Goal: Task Accomplishment & Management: Complete application form

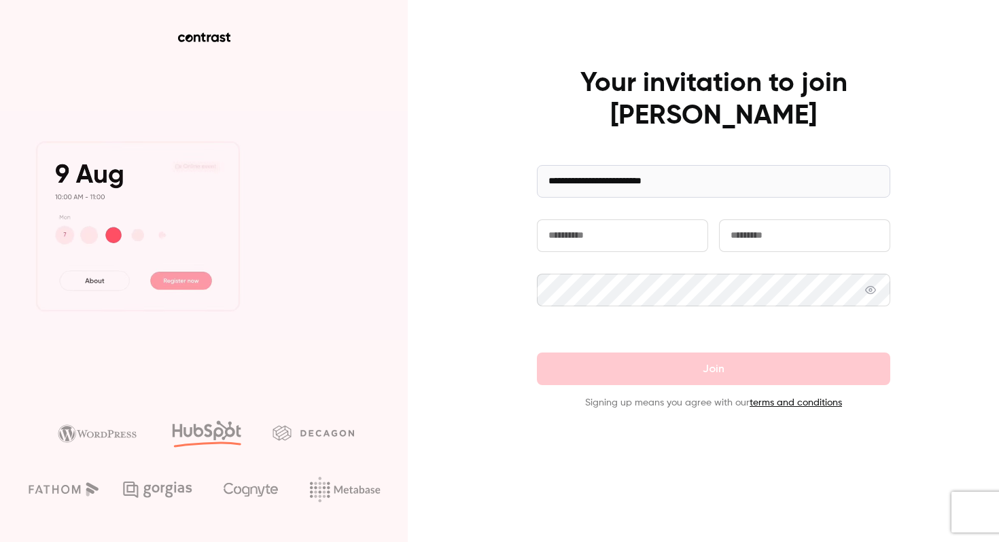
click at [617, 235] on input "text" at bounding box center [622, 236] width 171 height 33
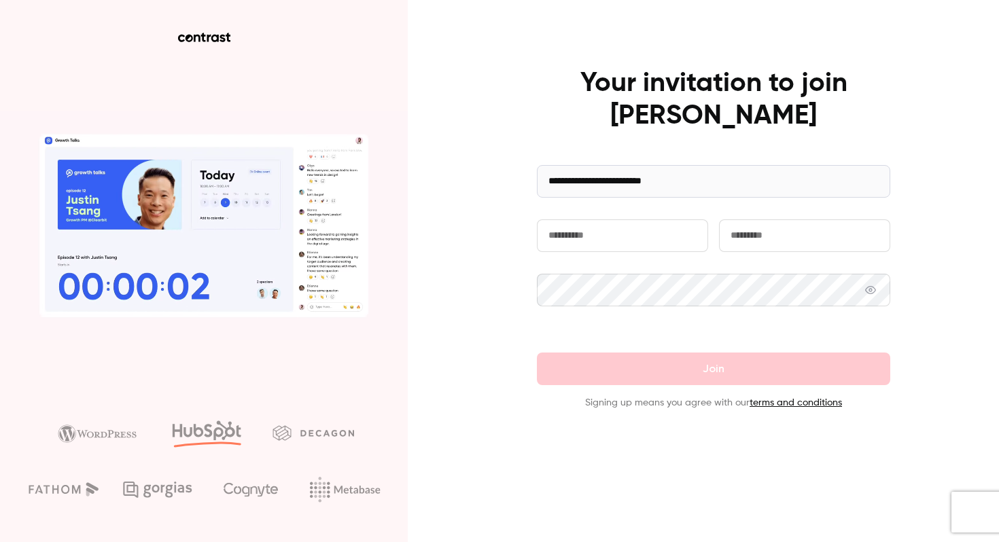
type input "*******"
type input "*********"
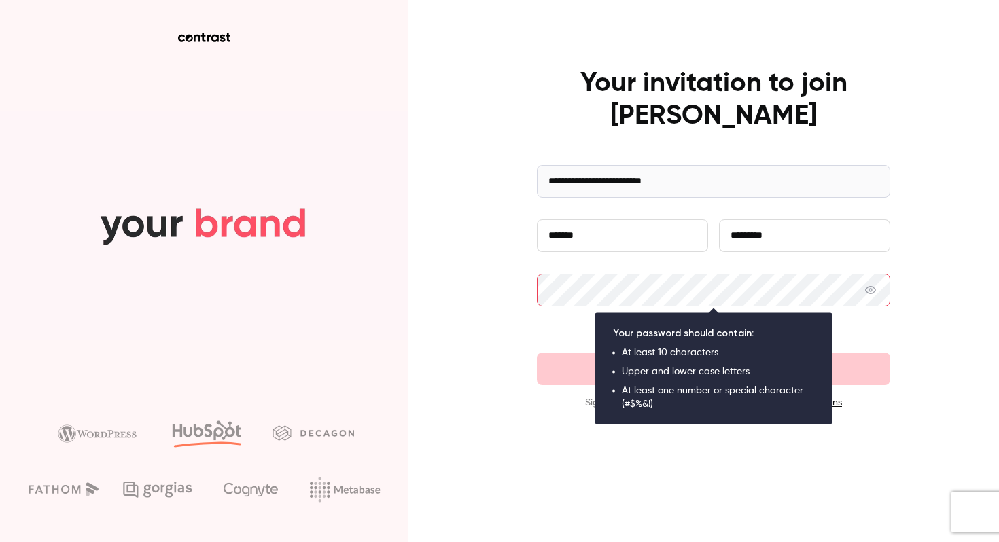
click at [504, 246] on div "**********" at bounding box center [499, 271] width 999 height 542
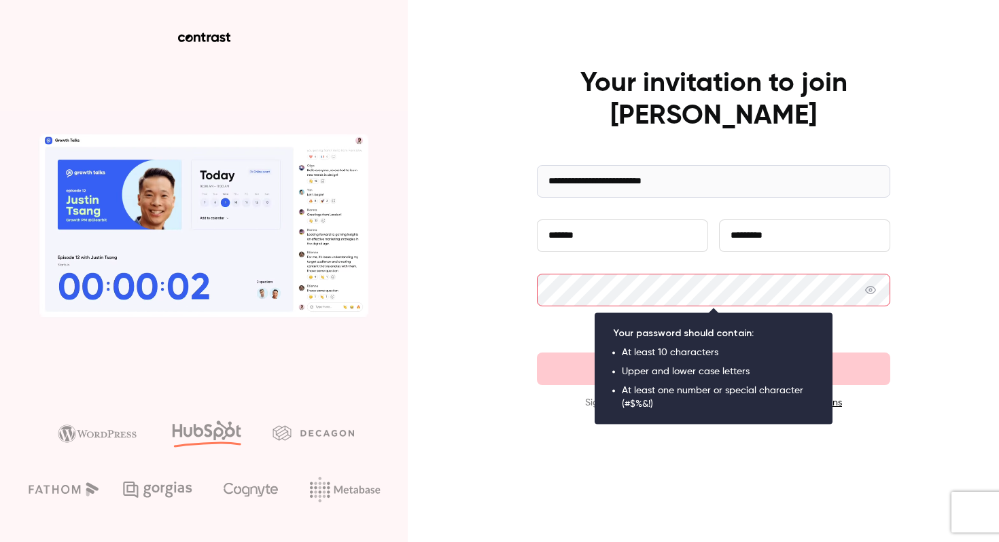
click at [655, 486] on div at bounding box center [713, 472] width 353 height 75
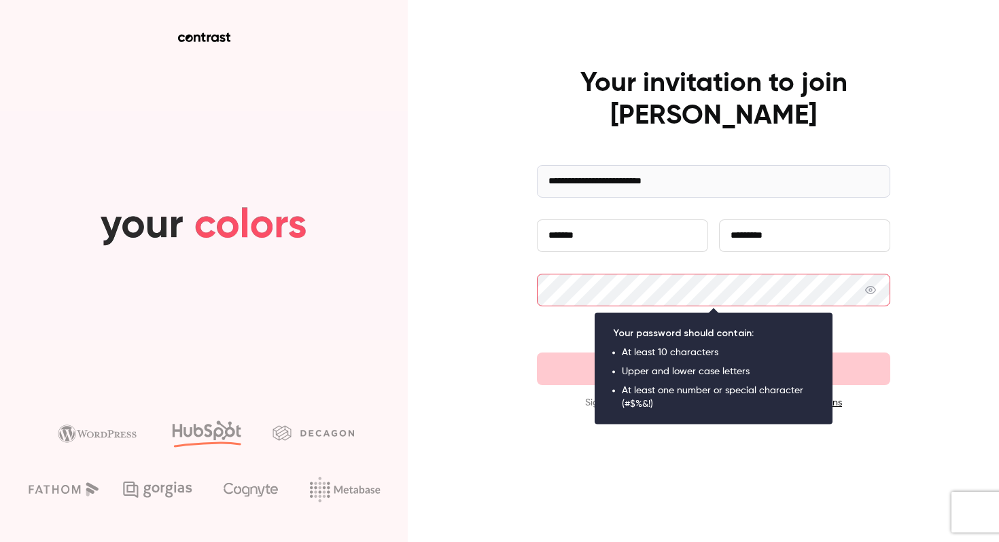
click at [850, 224] on input "*********" at bounding box center [804, 236] width 171 height 33
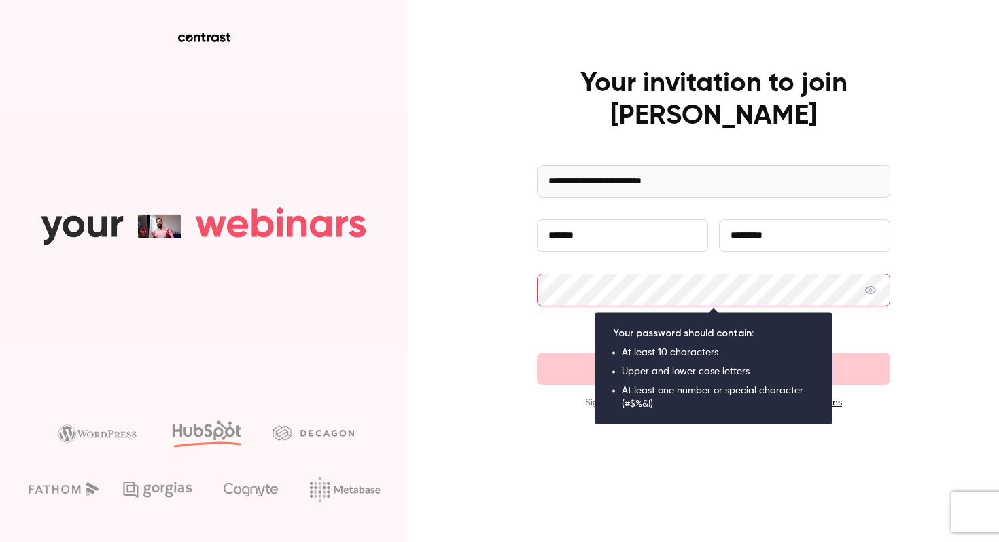
click at [899, 111] on div "**********" at bounding box center [499, 271] width 999 height 542
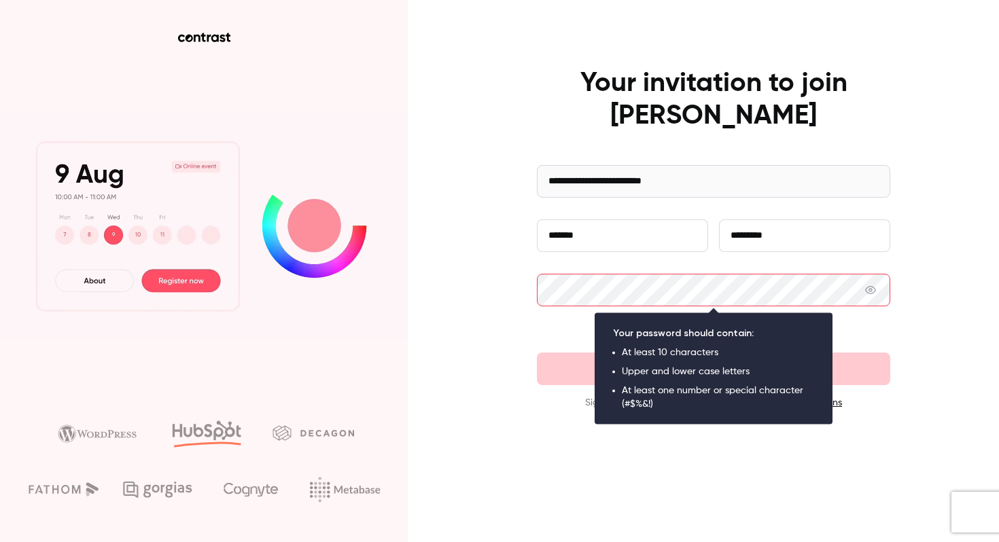
click at [941, 221] on div "**********" at bounding box center [499, 271] width 999 height 542
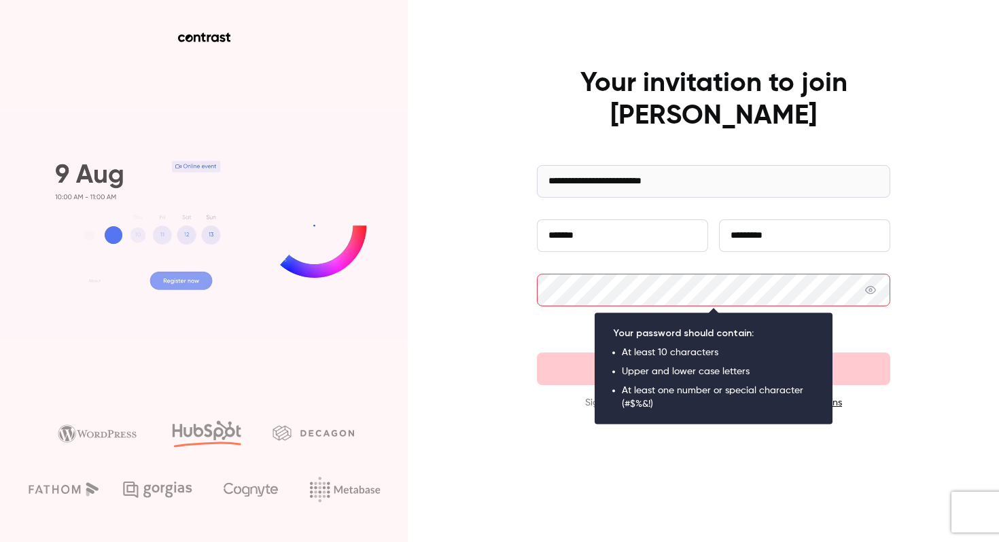
click at [515, 439] on div "**********" at bounding box center [499, 271] width 999 height 542
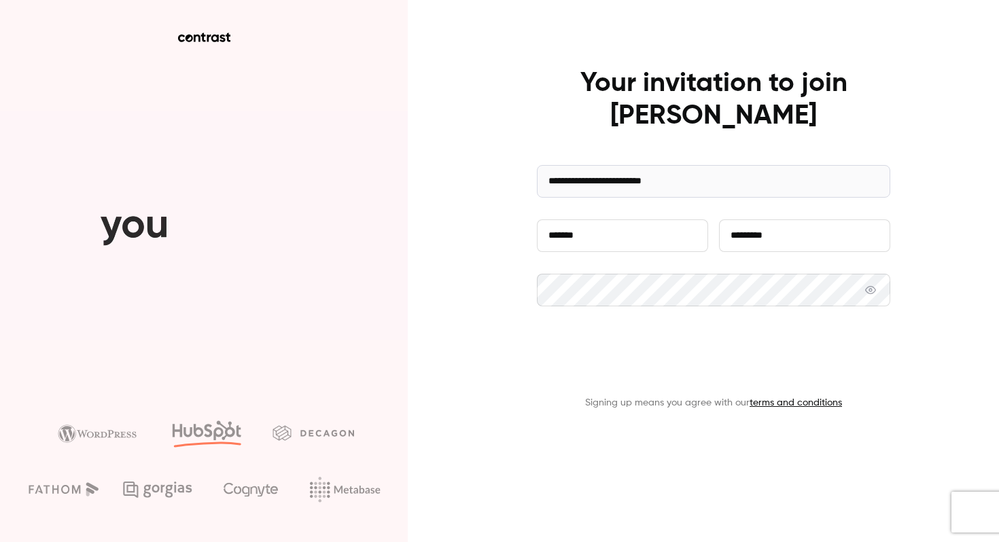
click at [630, 379] on button "Join" at bounding box center [713, 369] width 353 height 33
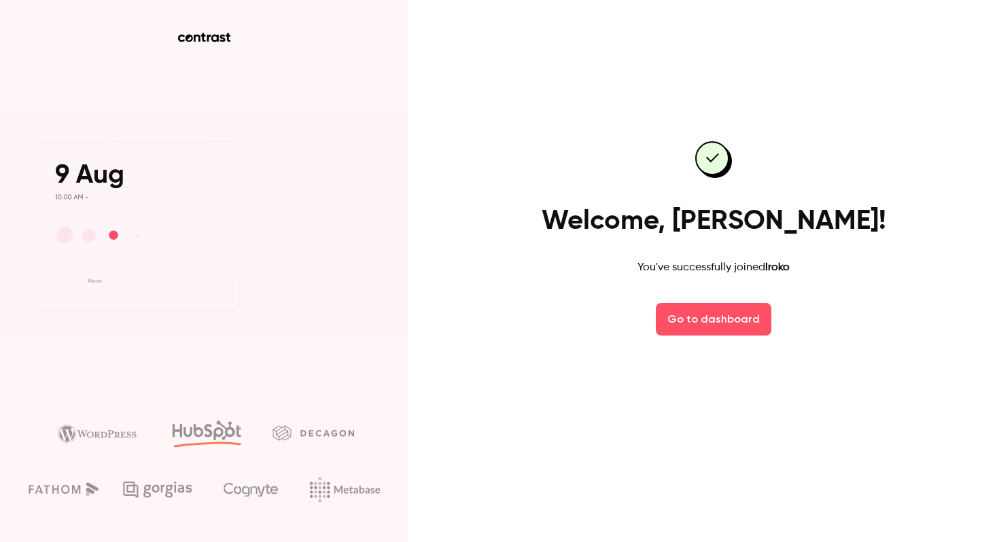
click at [636, 353] on div "Welcome, [PERSON_NAME]! You've successfully joined [PERSON_NAME] to dashboard" at bounding box center [713, 238] width 353 height 271
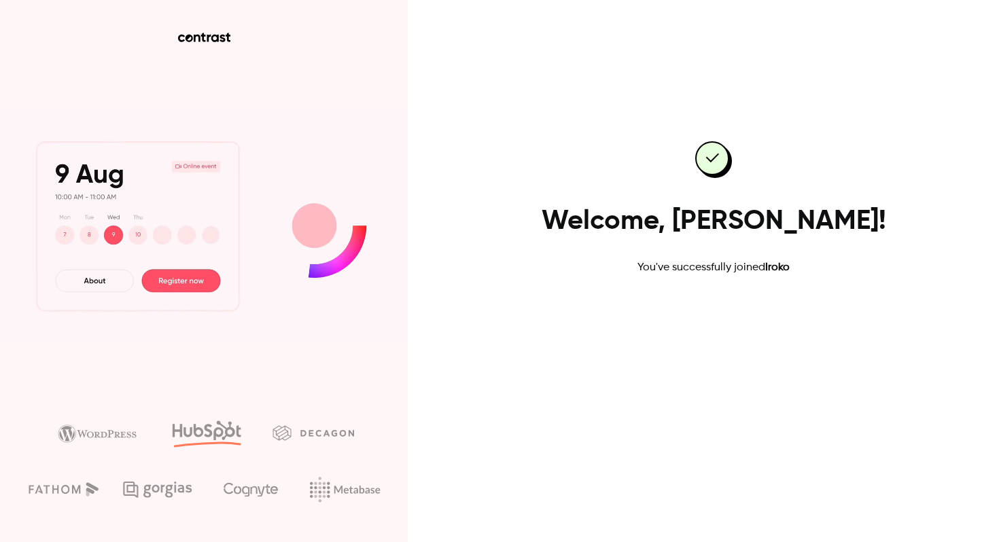
click at [712, 328] on link "Go to dashboard" at bounding box center [714, 319] width 116 height 33
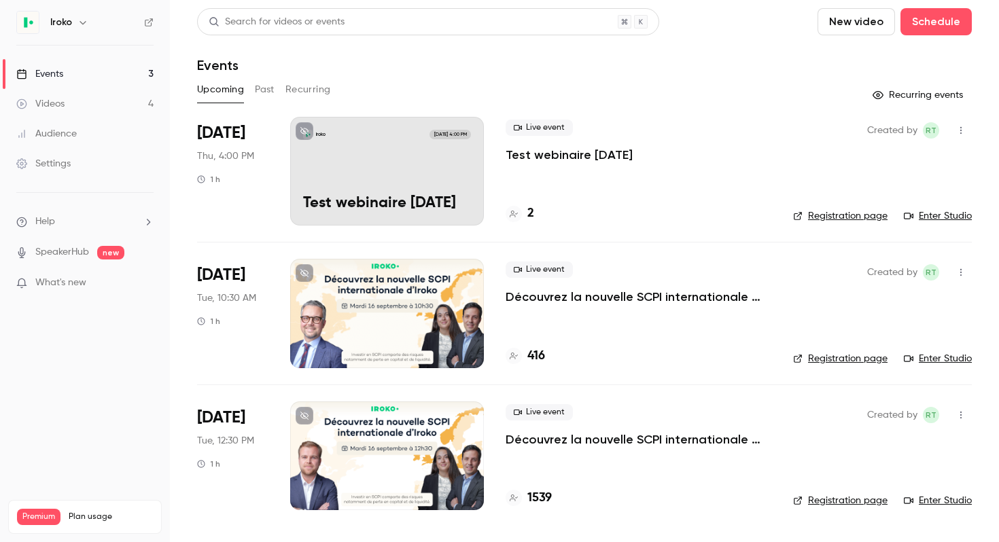
click at [585, 51] on header "Search for videos or events New video Schedule Events" at bounding box center [584, 40] width 775 height 65
click at [75, 104] on link "Videos 4" at bounding box center [85, 104] width 170 height 30
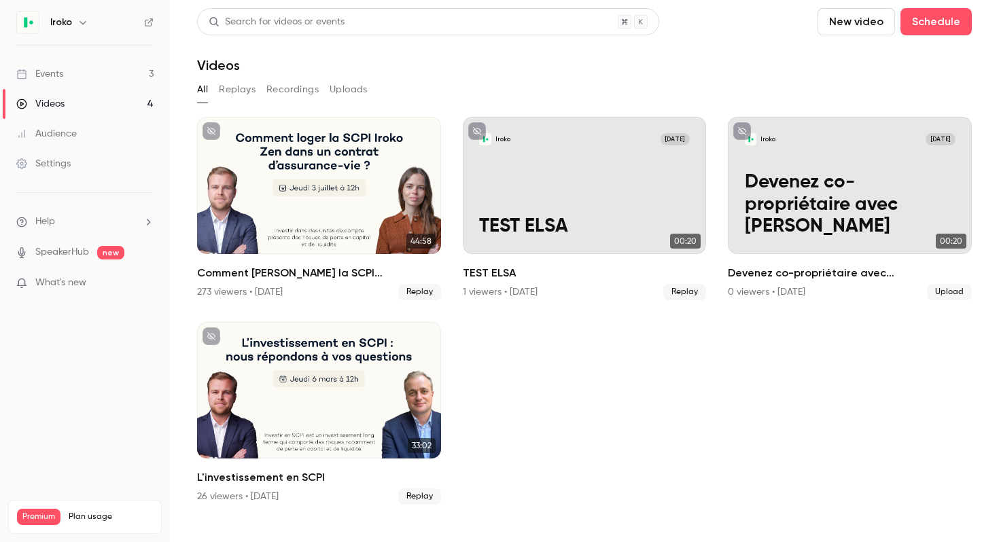
click at [60, 126] on link "Audience" at bounding box center [85, 134] width 170 height 30
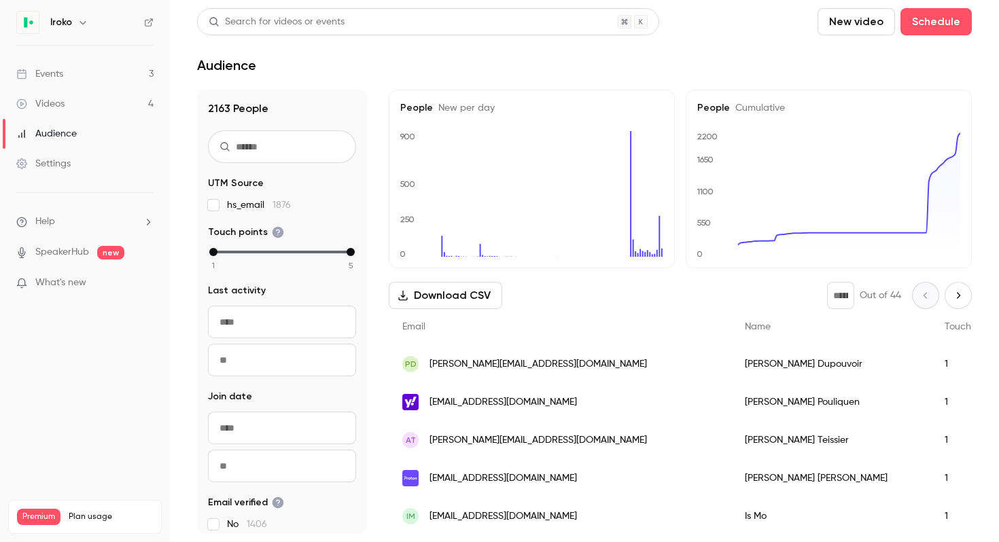
click at [60, 77] on div "Events" at bounding box center [39, 74] width 47 height 14
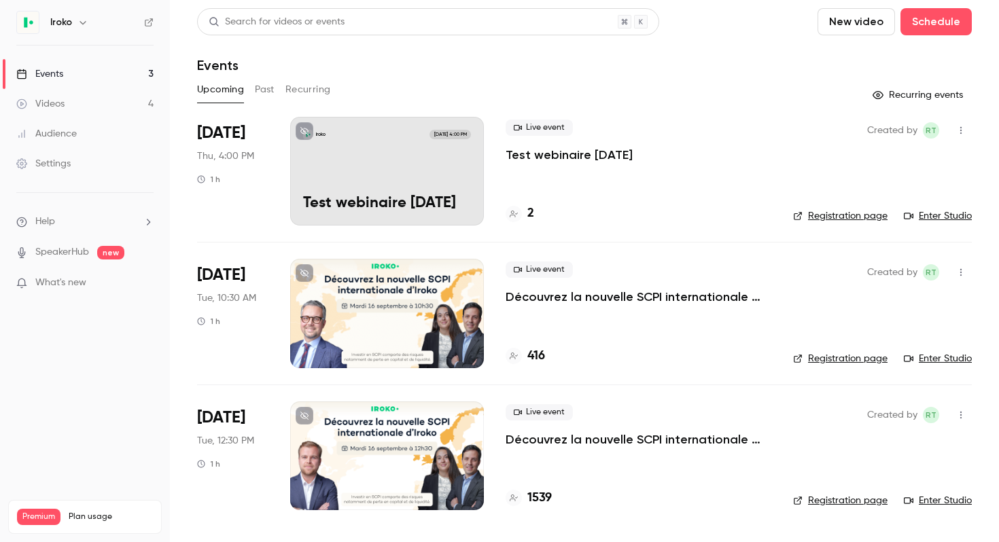
click at [358, 195] on p "Test webinaire sept. 2025" at bounding box center [387, 204] width 168 height 18
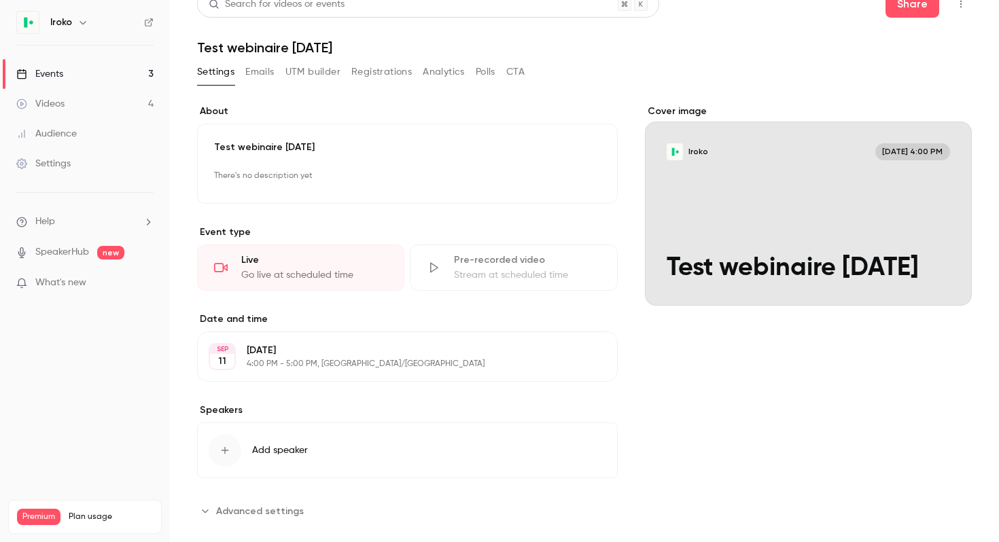
scroll to position [38, 0]
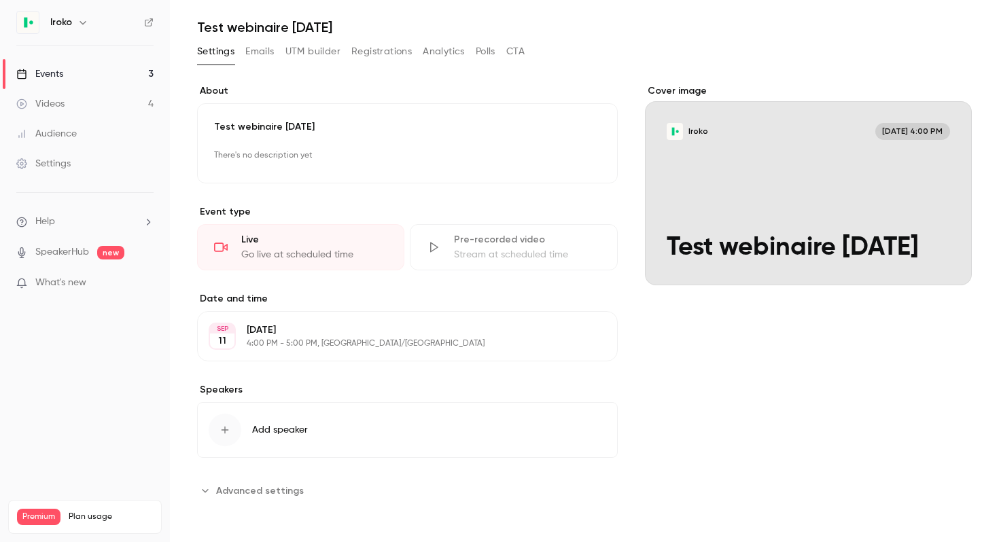
click at [710, 223] on div "Cover image" at bounding box center [808, 184] width 327 height 201
click at [0, 0] on input "Iroko Sep 11, 4:00 PM Test webinaire sept. 2025" at bounding box center [0, 0] width 0 height 0
click at [257, 249] on div "Go live at scheduled time" at bounding box center [314, 255] width 146 height 14
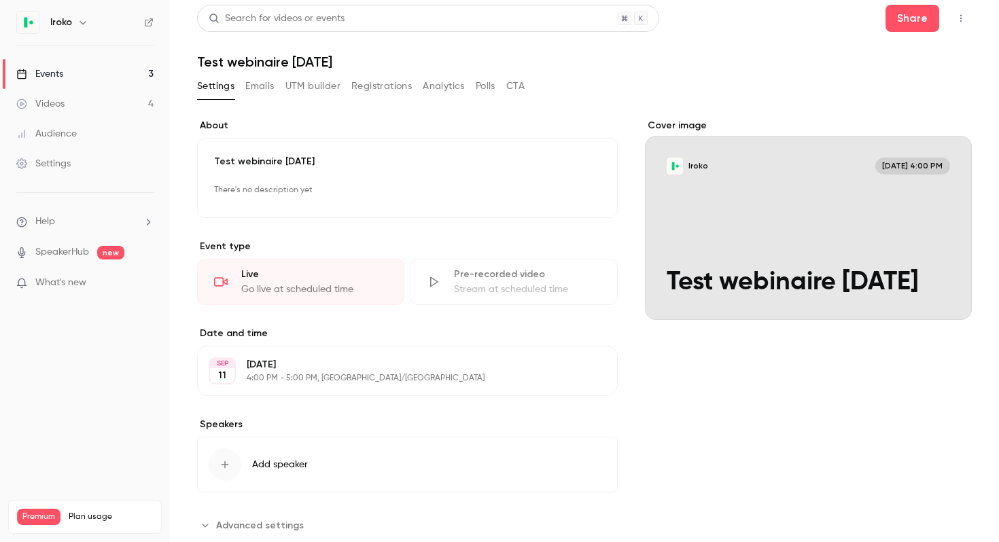
scroll to position [3, 0]
click at [311, 82] on button "UTM builder" at bounding box center [312, 86] width 55 height 22
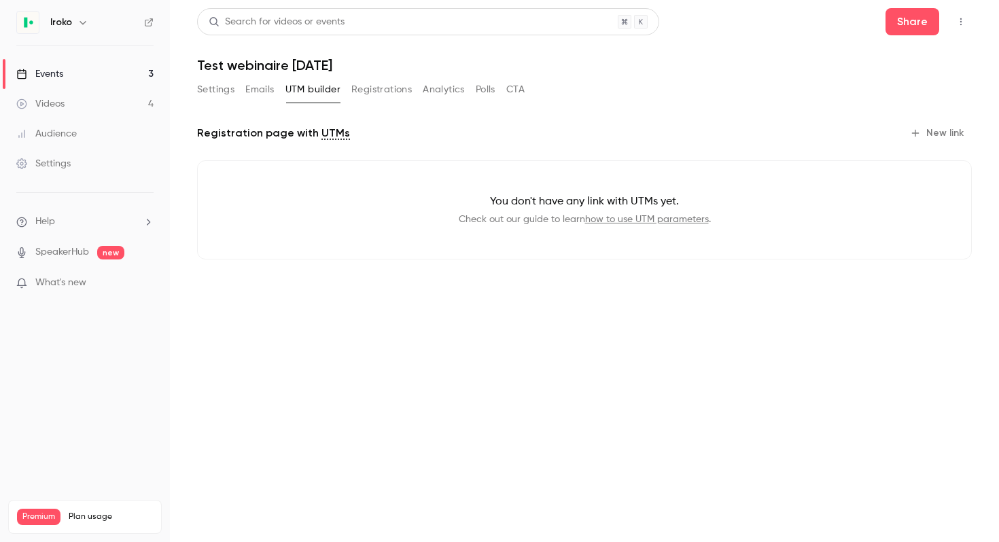
click at [260, 88] on button "Emails" at bounding box center [259, 90] width 29 height 22
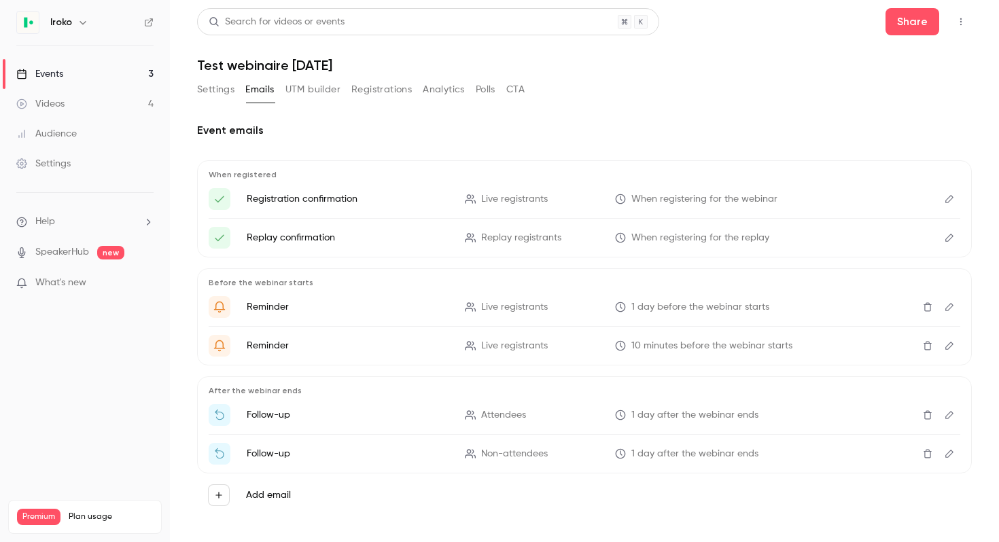
click at [376, 92] on button "Registrations" at bounding box center [381, 90] width 60 height 22
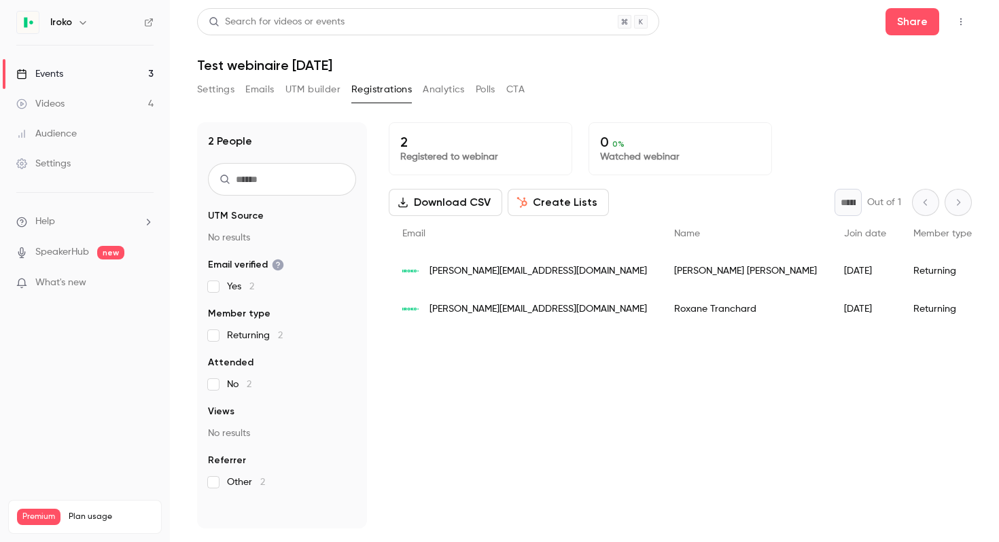
click at [443, 90] on button "Analytics" at bounding box center [444, 90] width 42 height 22
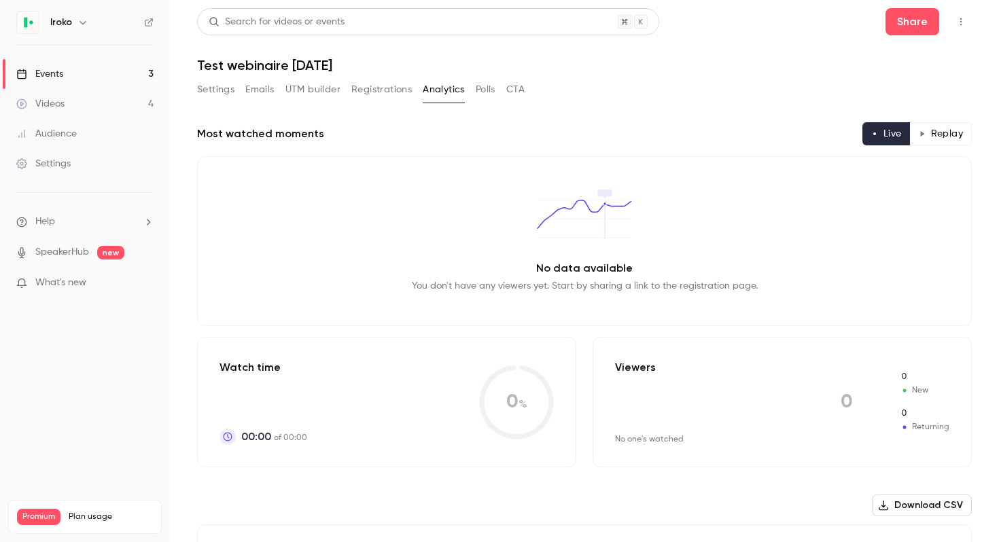
click at [483, 90] on button "Polls" at bounding box center [486, 90] width 20 height 22
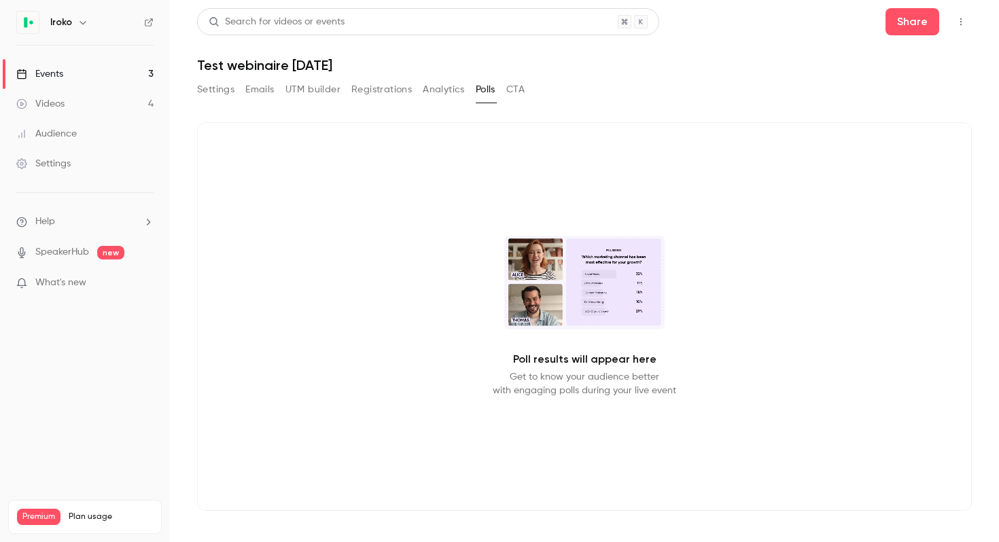
click at [510, 90] on button "CTA" at bounding box center [515, 90] width 18 height 22
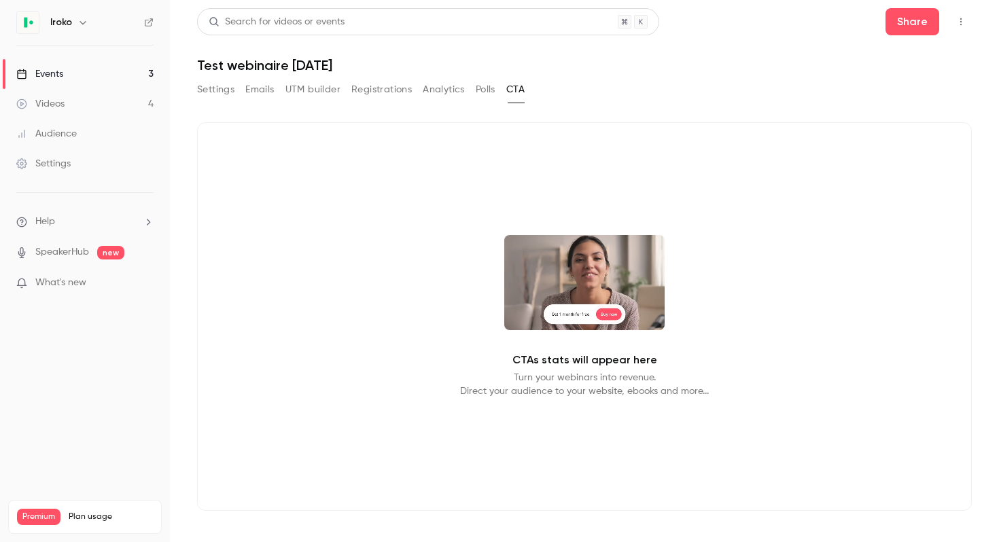
click at [211, 82] on button "Settings" at bounding box center [215, 90] width 37 height 22
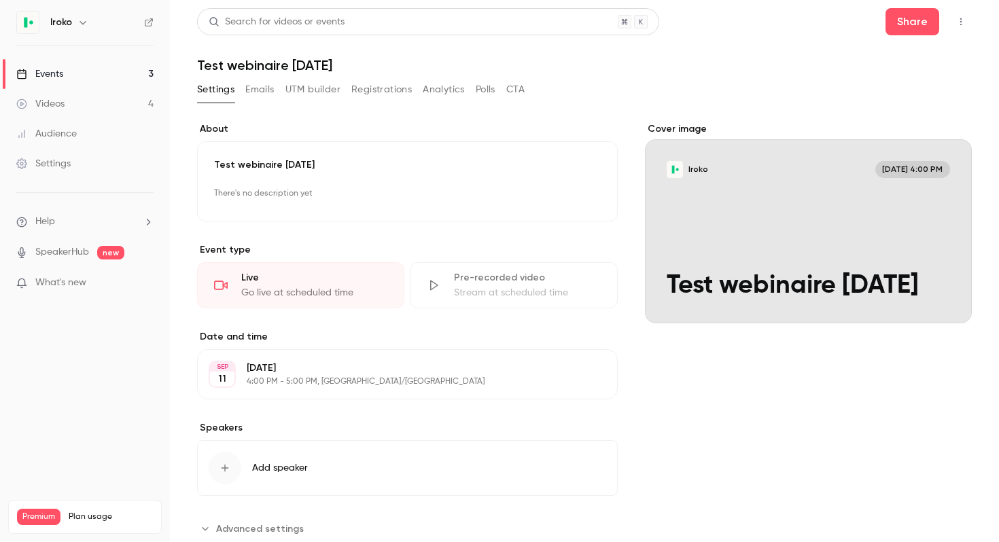
click at [962, 15] on button "button" at bounding box center [961, 22] width 22 height 22
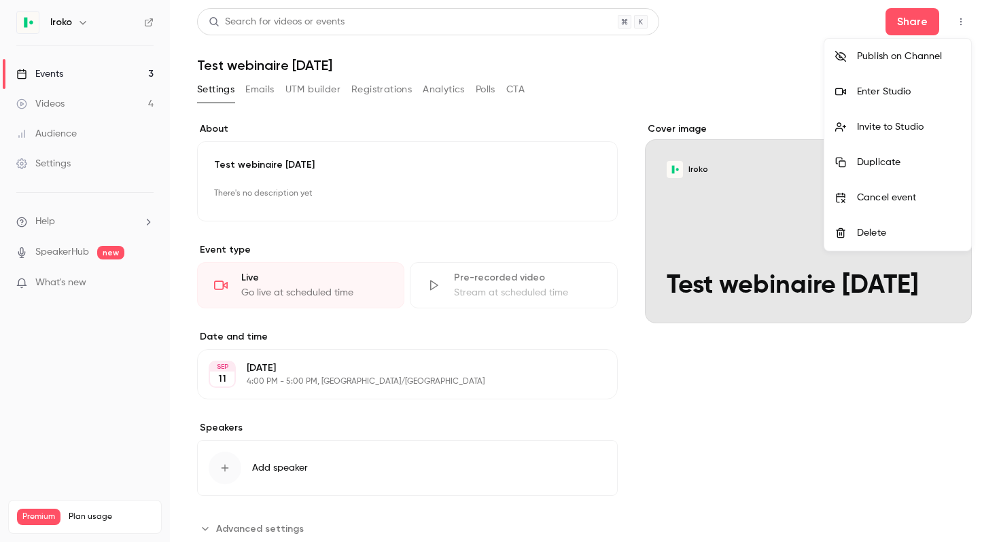
click at [725, 38] on div at bounding box center [499, 271] width 999 height 542
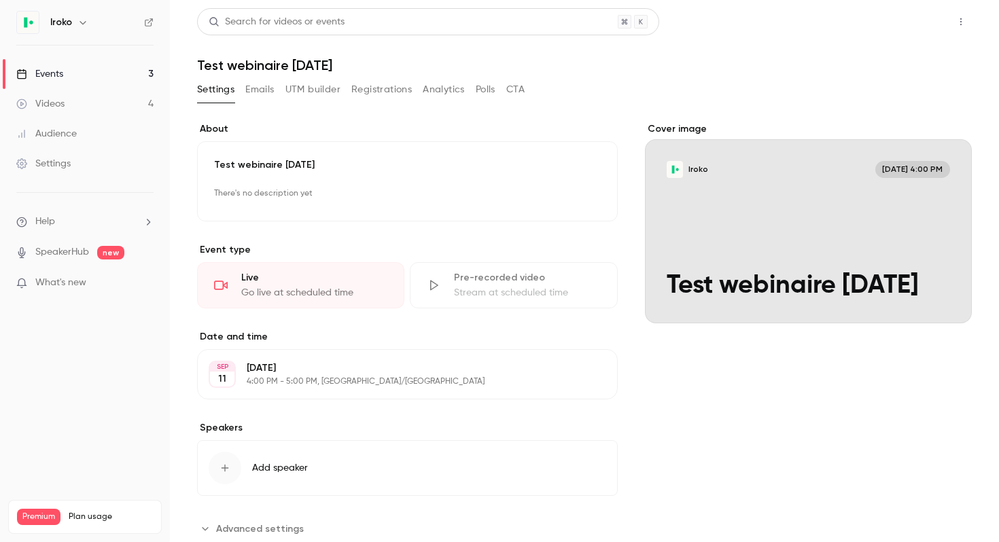
click at [907, 20] on button "Share" at bounding box center [913, 21] width 54 height 27
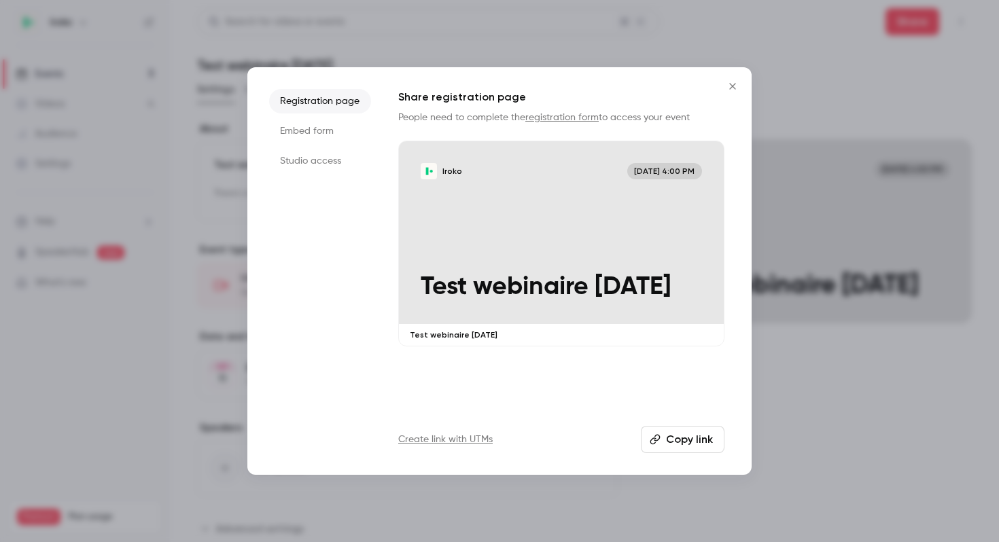
click at [311, 135] on li "Embed form" at bounding box center [320, 131] width 102 height 24
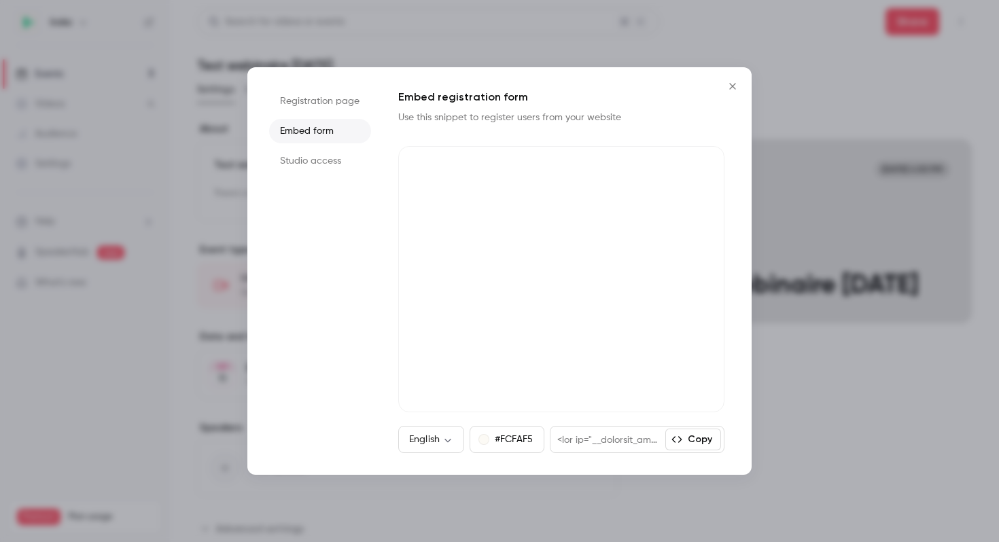
click at [311, 163] on li "Studio access" at bounding box center [320, 161] width 102 height 24
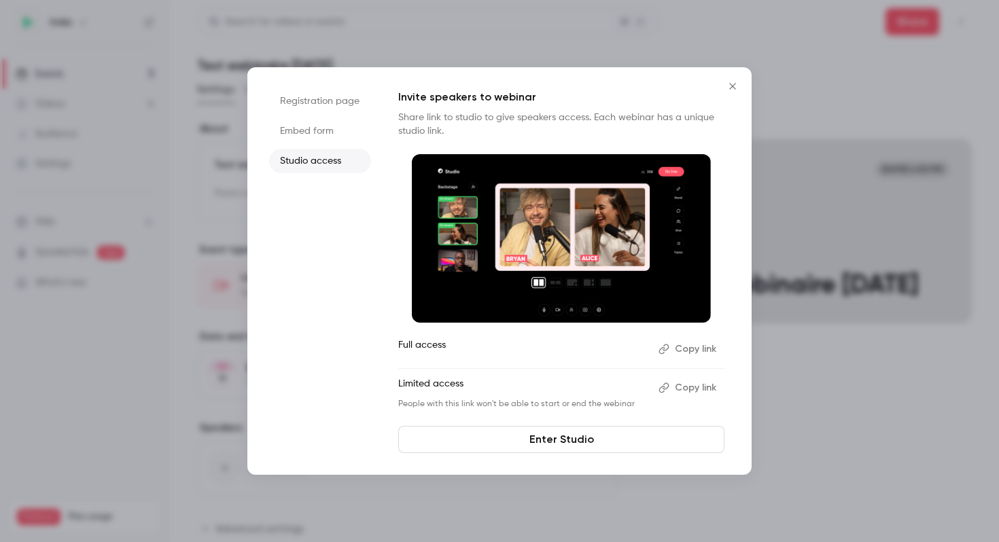
click at [735, 77] on button "Close" at bounding box center [732, 86] width 27 height 27
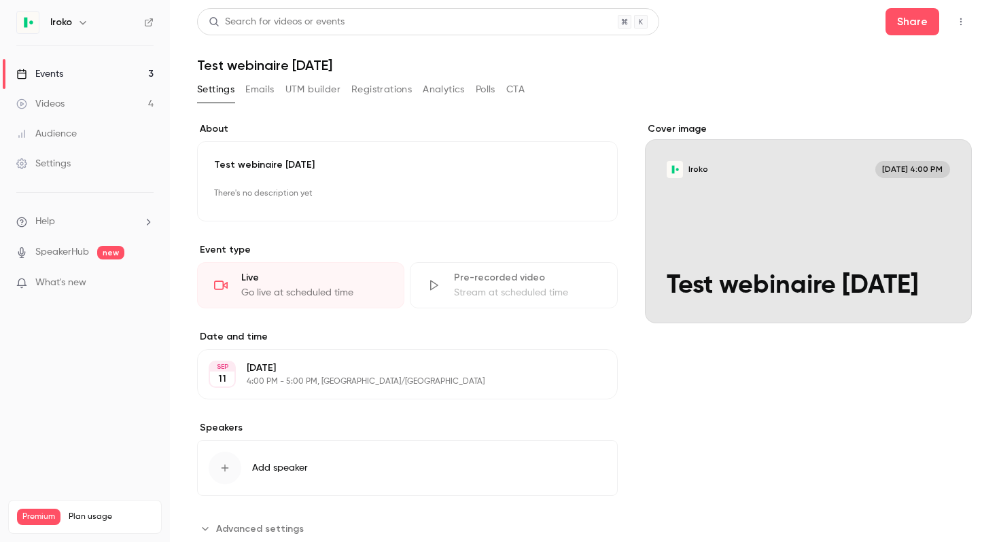
click at [72, 218] on li "Help" at bounding box center [84, 222] width 137 height 14
click at [571, 130] on div at bounding box center [499, 271] width 999 height 542
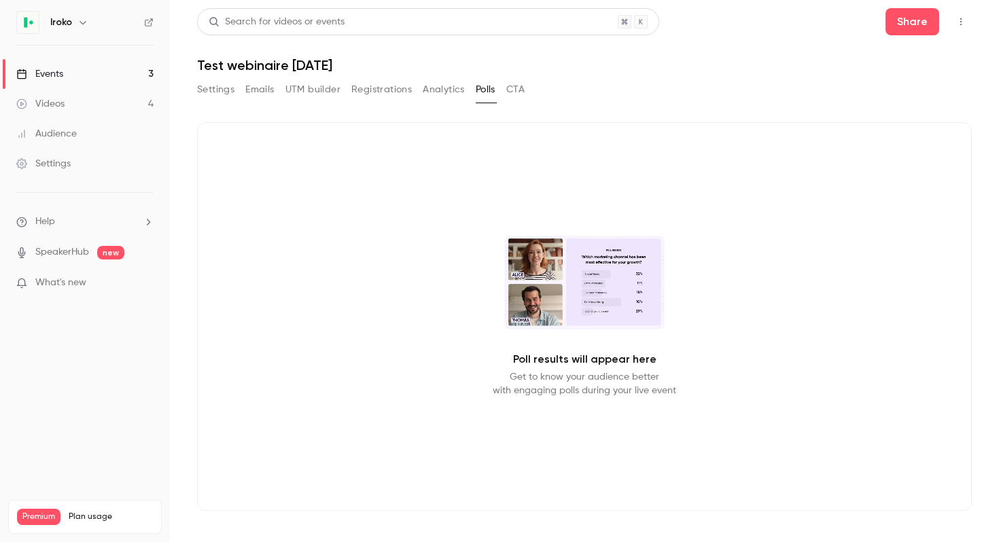
click at [76, 15] on div "Iroko" at bounding box center [91, 22] width 83 height 16
click at [67, 30] on div "Iroko" at bounding box center [91, 22] width 83 height 16
click at [73, 24] on div "Iroko" at bounding box center [91, 22] width 83 height 16
click at [84, 23] on icon "button" at bounding box center [82, 22] width 11 height 11
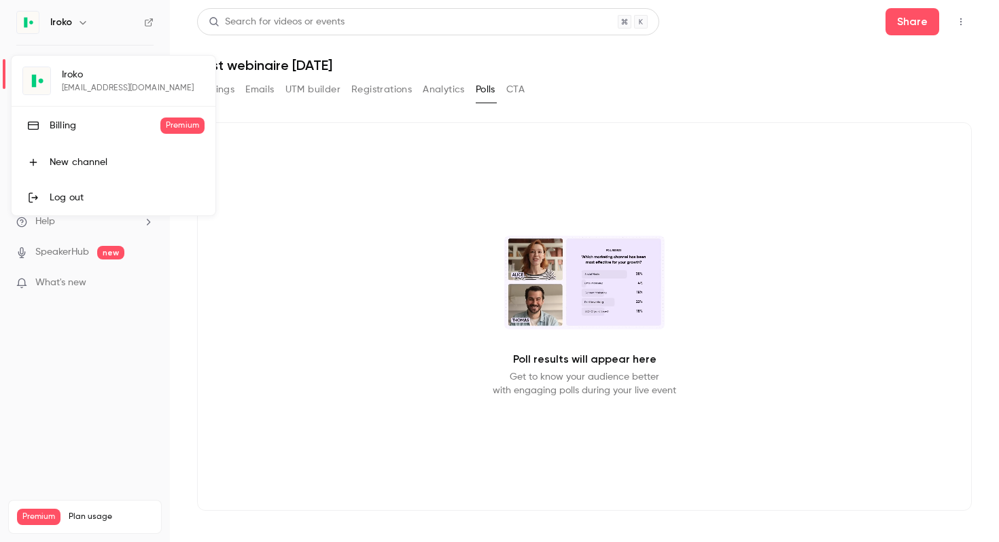
click at [82, 80] on div "Iroko gustavedeschamps4@gmail.com Billing Premium New channel Log out" at bounding box center [114, 136] width 204 height 160
click at [345, 240] on div at bounding box center [499, 271] width 999 height 542
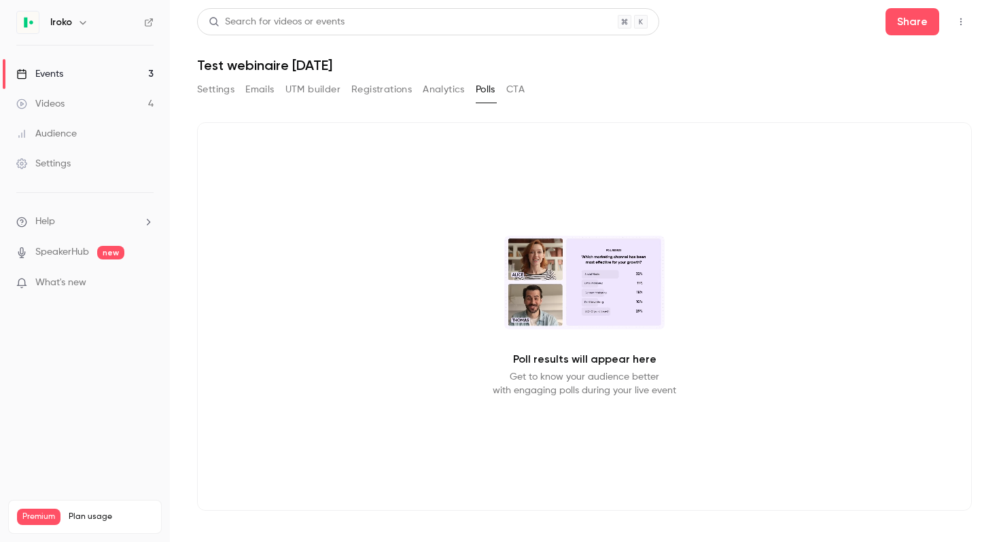
click at [67, 81] on link "Events 3" at bounding box center [85, 74] width 170 height 30
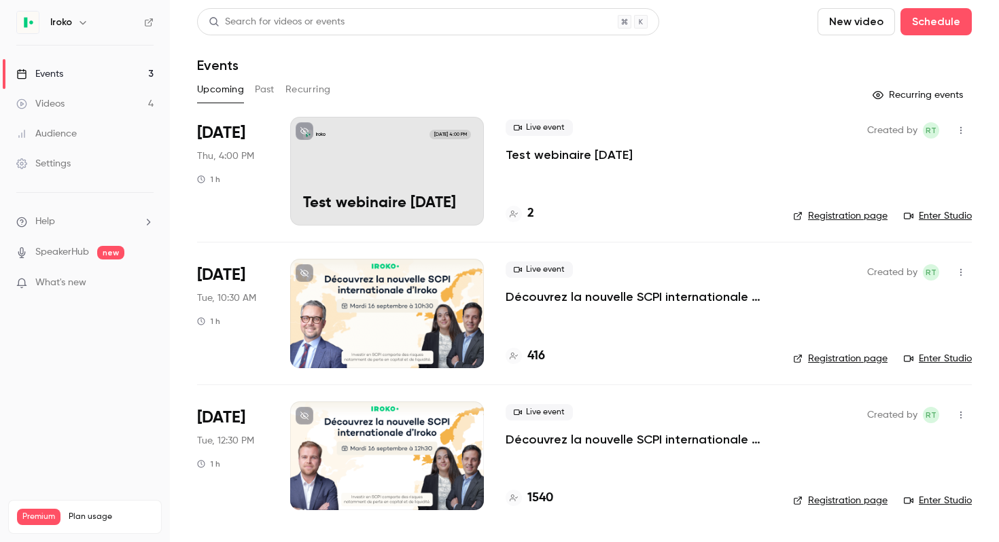
click at [78, 22] on icon "button" at bounding box center [82, 22] width 11 height 11
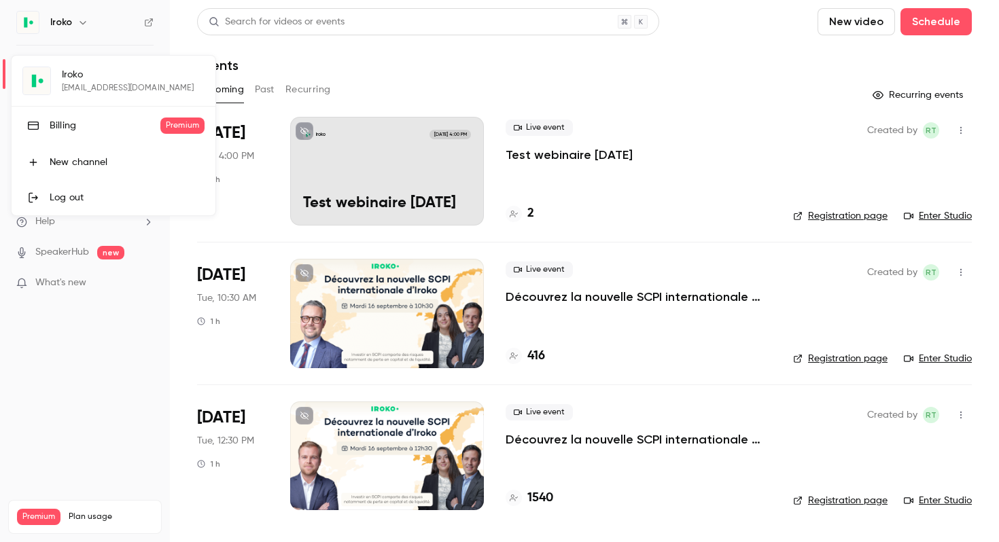
click at [69, 192] on div "Log out" at bounding box center [127, 198] width 155 height 14
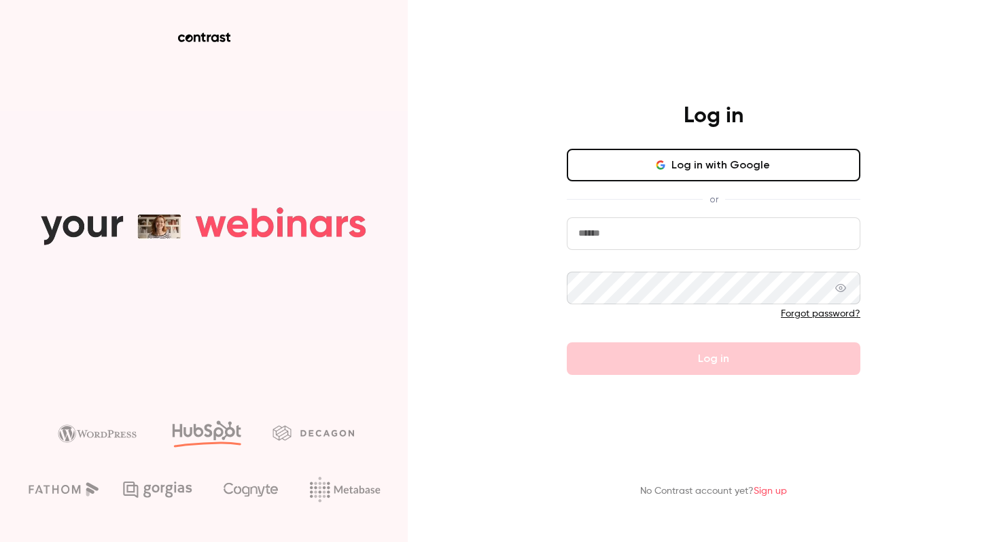
click at [688, 230] on input "email" at bounding box center [714, 234] width 294 height 33
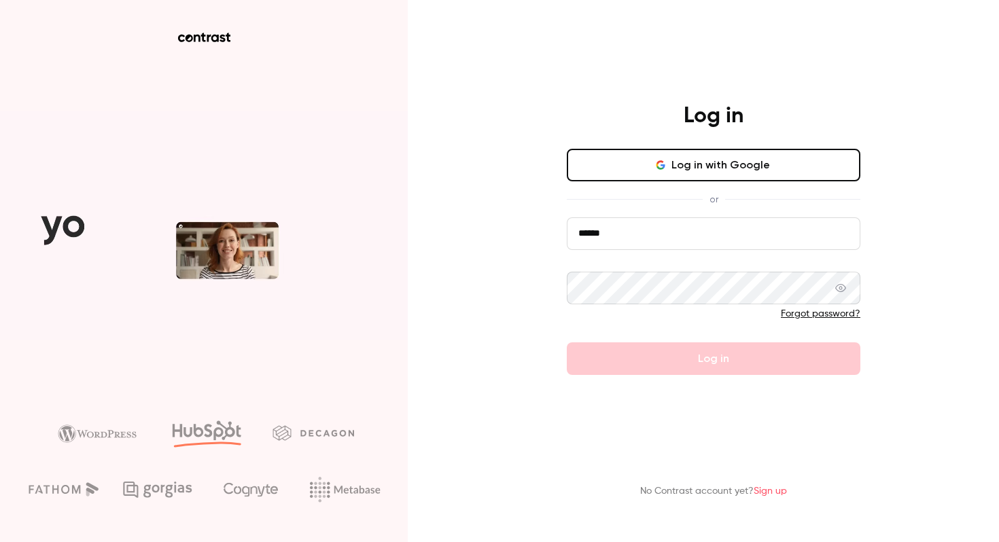
type input "**********"
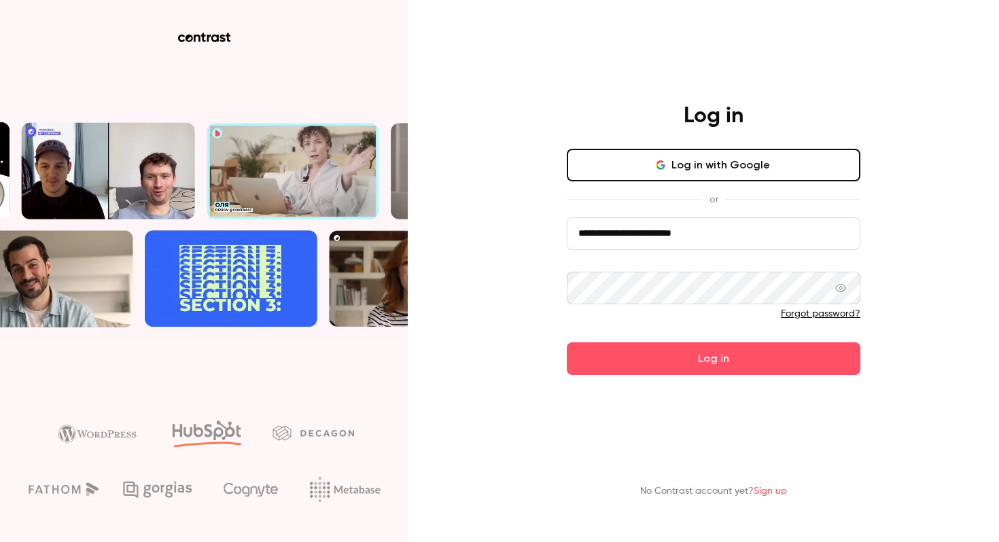
click at [567, 343] on button "Log in" at bounding box center [714, 359] width 294 height 33
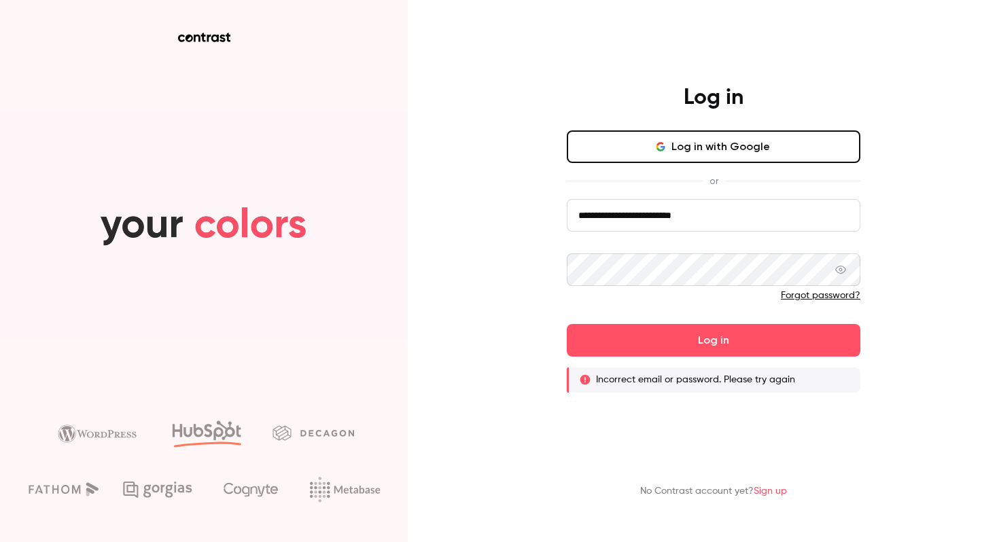
click at [846, 271] on icon at bounding box center [840, 270] width 11 height 8
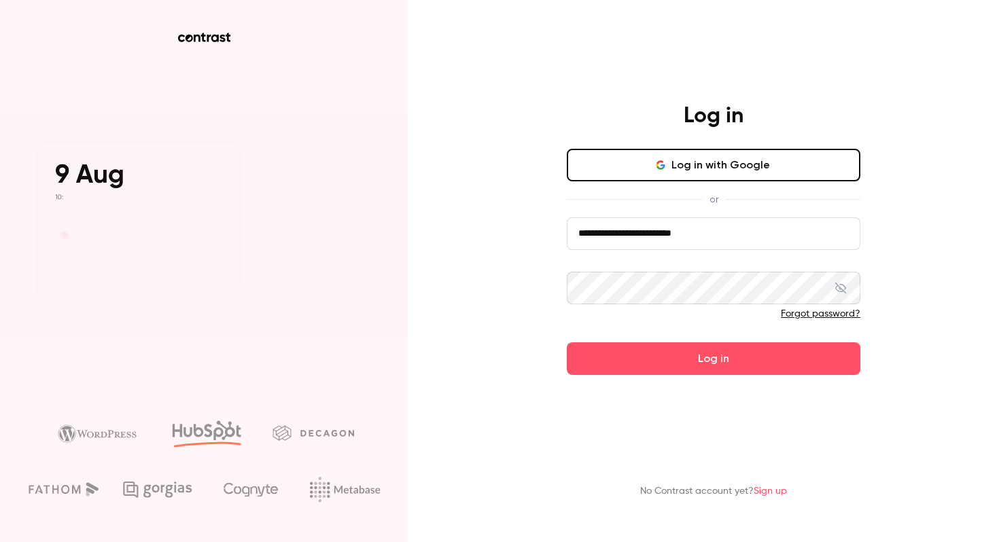
click at [567, 343] on button "Log in" at bounding box center [714, 359] width 294 height 33
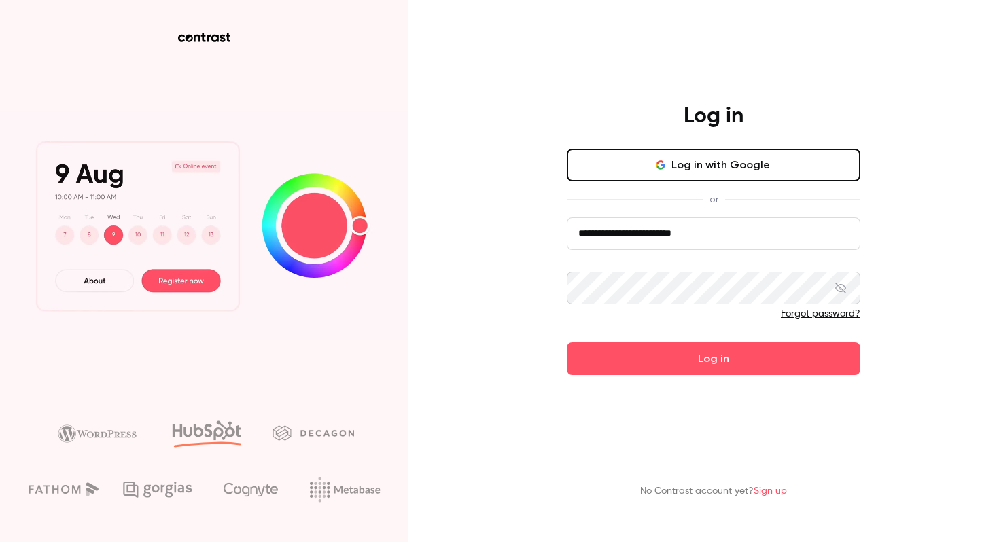
click at [567, 343] on button "Log in" at bounding box center [714, 359] width 294 height 33
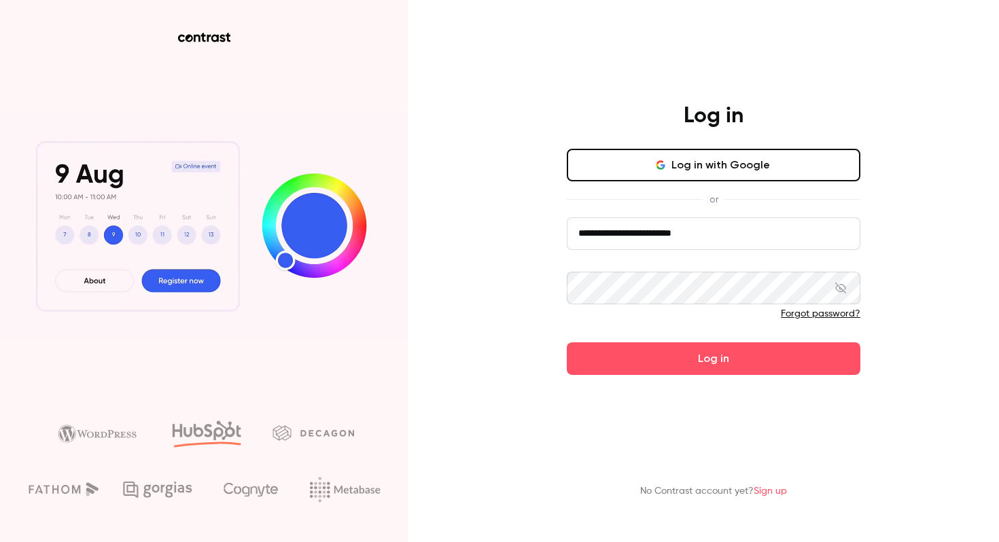
click at [567, 343] on button "Log in" at bounding box center [714, 359] width 294 height 33
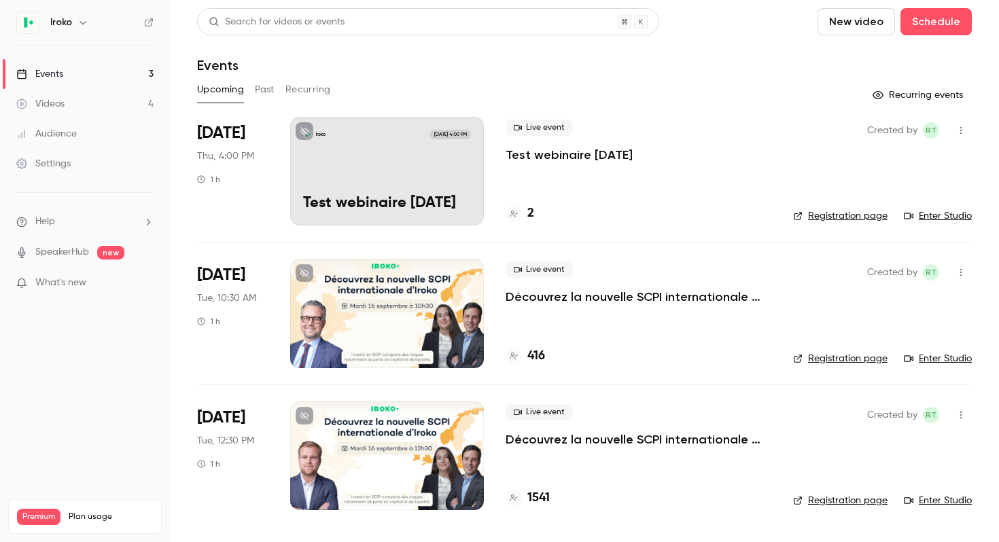
click at [74, 19] on div "Iroko" at bounding box center [91, 22] width 83 height 16
click at [75, 19] on button "button" at bounding box center [83, 22] width 16 height 16
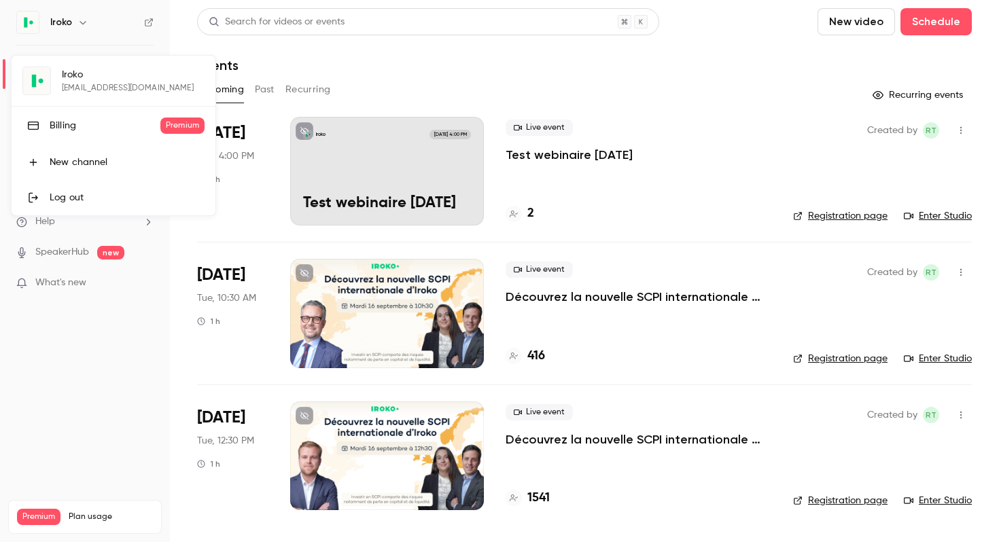
click at [71, 185] on link "Log out" at bounding box center [114, 197] width 204 height 35
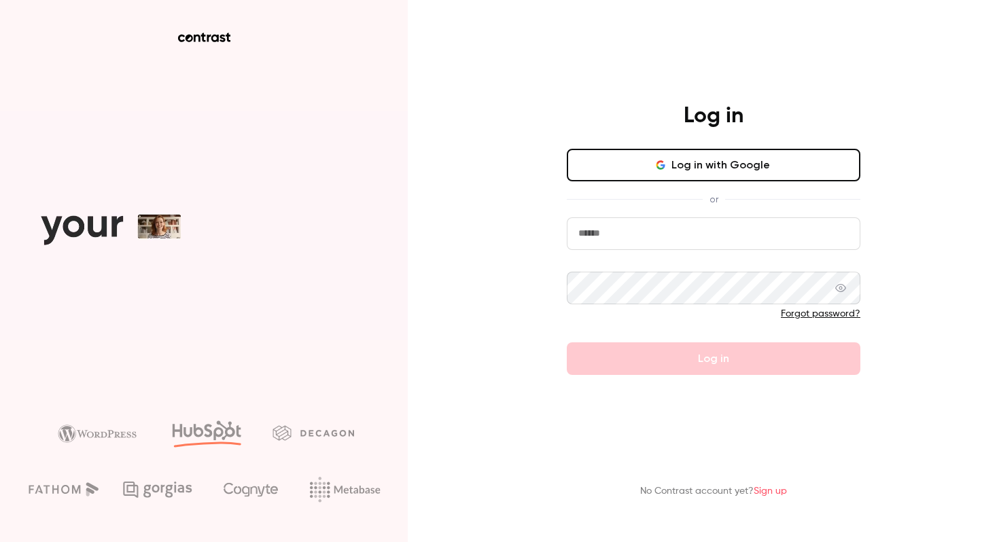
click at [629, 235] on input "email" at bounding box center [714, 234] width 294 height 33
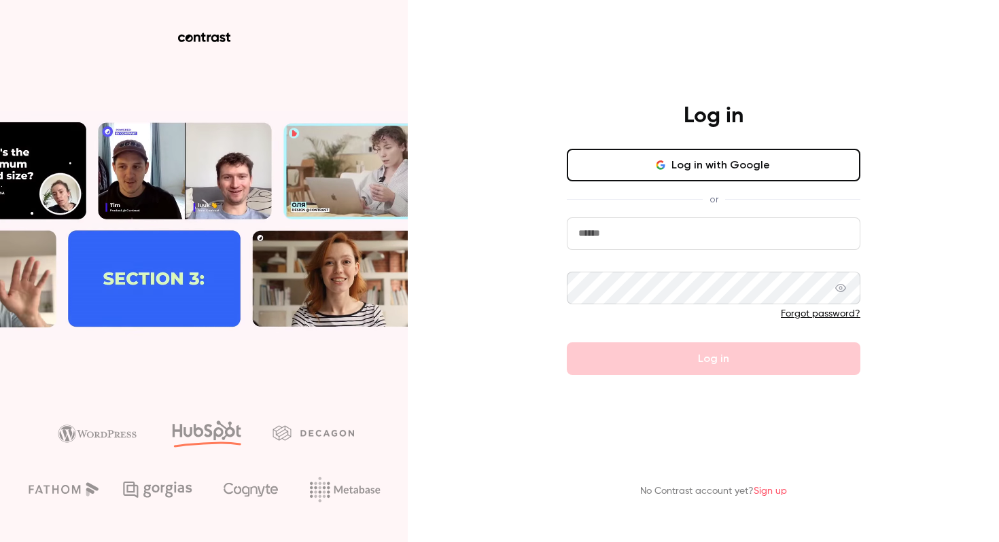
type input "**********"
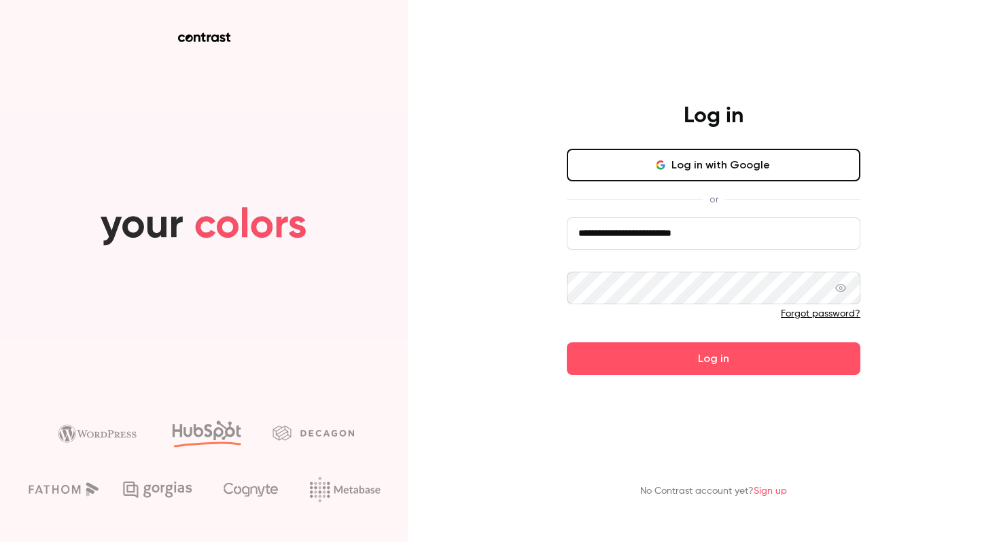
click at [839, 287] on icon at bounding box center [840, 288] width 11 height 8
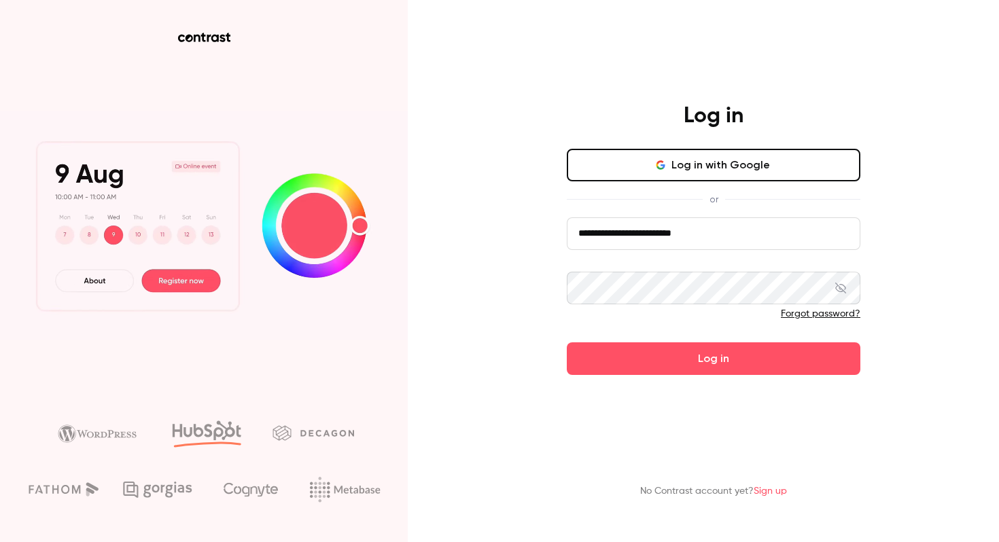
click at [544, 290] on div "**********" at bounding box center [713, 239] width 353 height 273
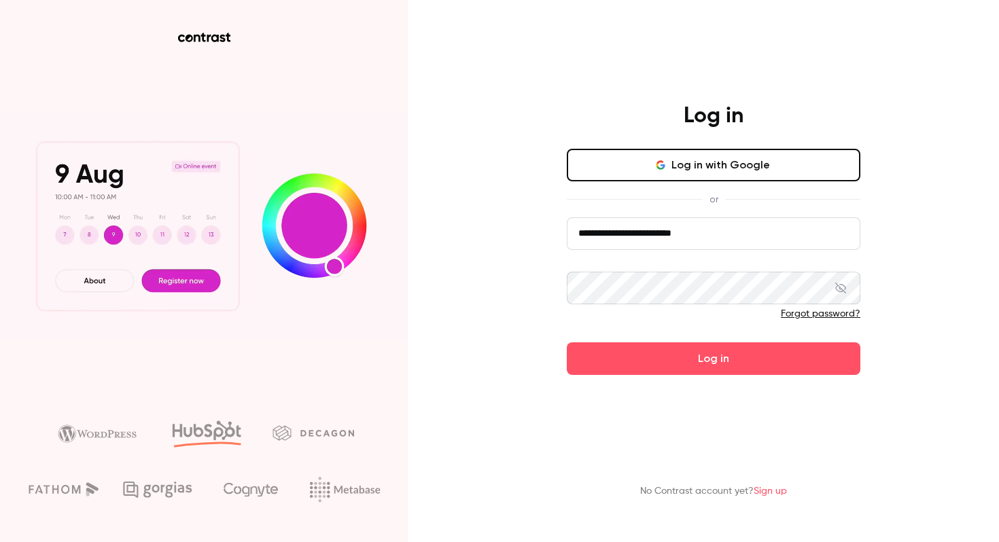
click at [567, 343] on button "Log in" at bounding box center [714, 359] width 294 height 33
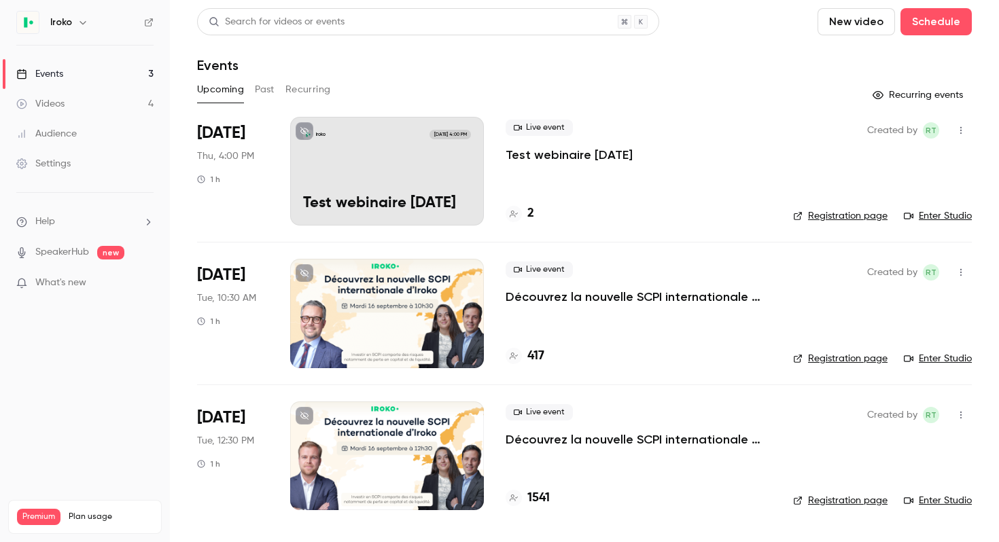
click at [148, 234] on ul "Help SpeakerHub new What's new" at bounding box center [85, 254] width 170 height 122
click at [150, 219] on icon "help-dropdown-opener" at bounding box center [148, 222] width 11 height 11
click at [76, 14] on div at bounding box center [499, 271] width 999 height 542
click at [80, 22] on icon "button" at bounding box center [82, 22] width 11 height 11
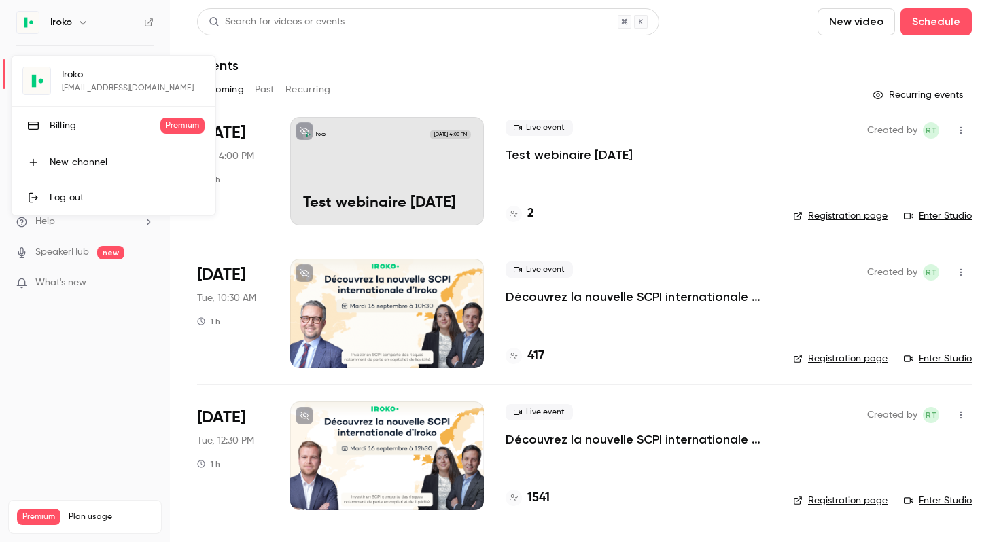
click at [73, 199] on div "Log out" at bounding box center [127, 198] width 155 height 14
